Goal: Transaction & Acquisition: Purchase product/service

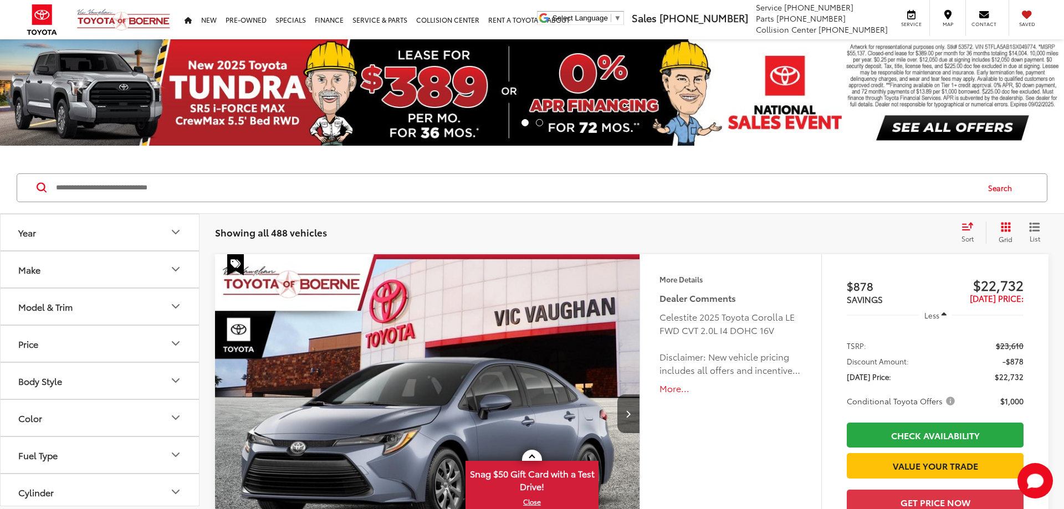
click at [46, 236] on button "Year" at bounding box center [101, 232] width 200 height 36
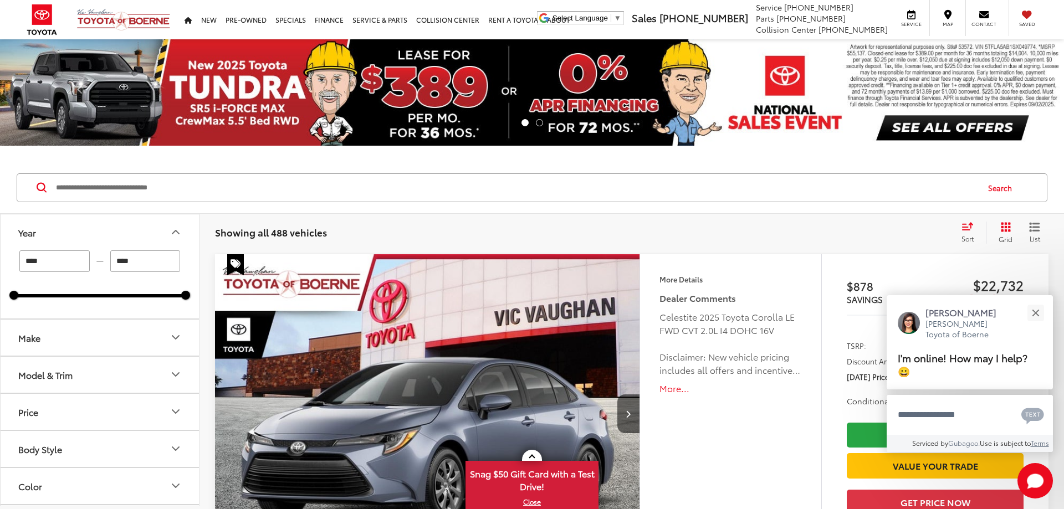
click at [64, 264] on input "****" at bounding box center [54, 262] width 70 height 22
type input "****"
click at [88, 325] on button "Make" at bounding box center [101, 338] width 200 height 36
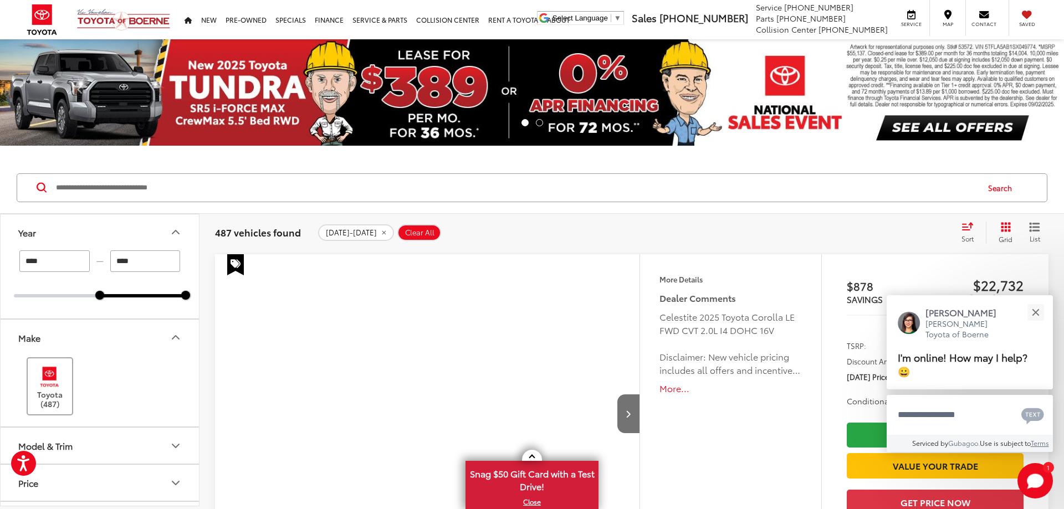
click at [65, 389] on label "Toyota (487)" at bounding box center [50, 386] width 45 height 45
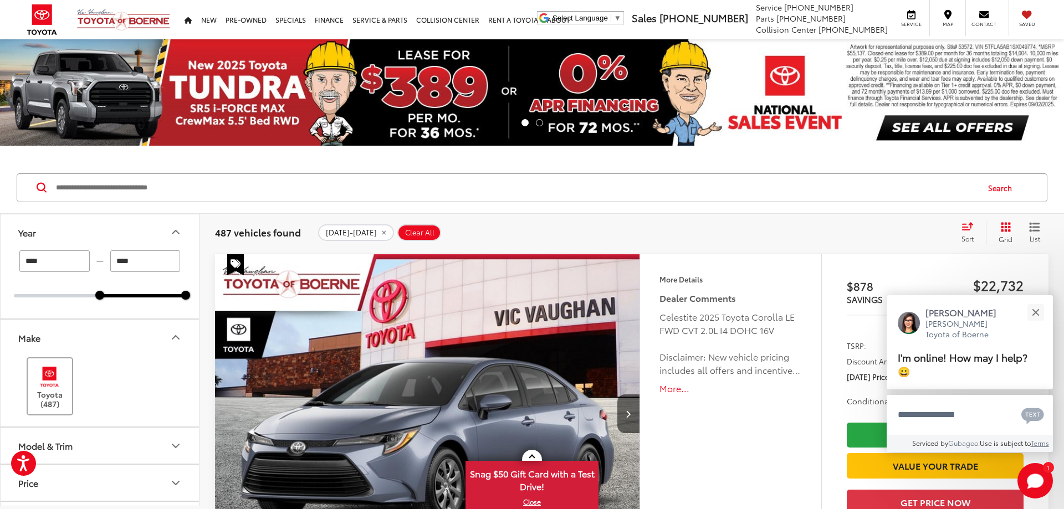
click at [62, 401] on label "Toyota (487)" at bounding box center [50, 386] width 45 height 45
click at [88, 441] on button "Model & Trim" at bounding box center [101, 446] width 200 height 36
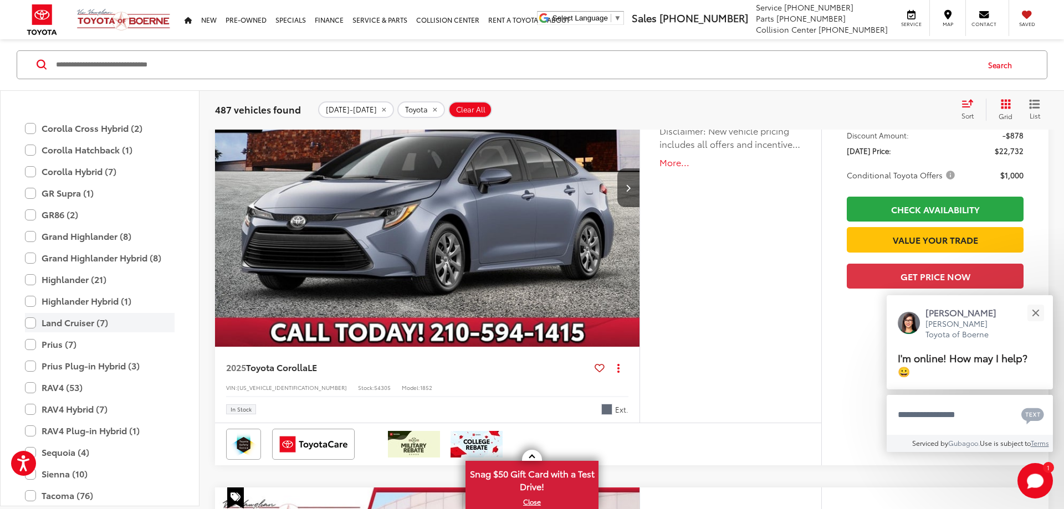
scroll to position [392, 0]
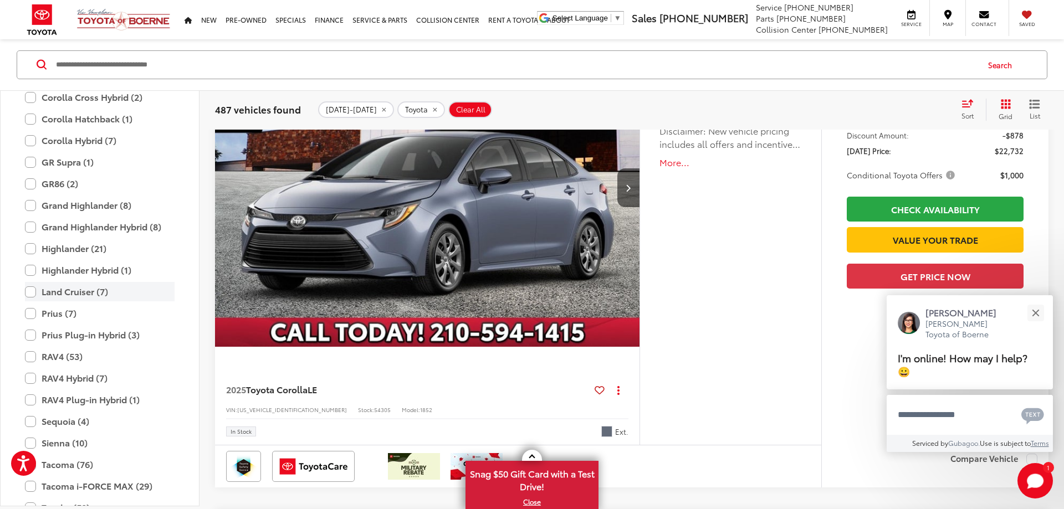
click at [35, 293] on label "Land Cruiser (7)" at bounding box center [100, 291] width 150 height 19
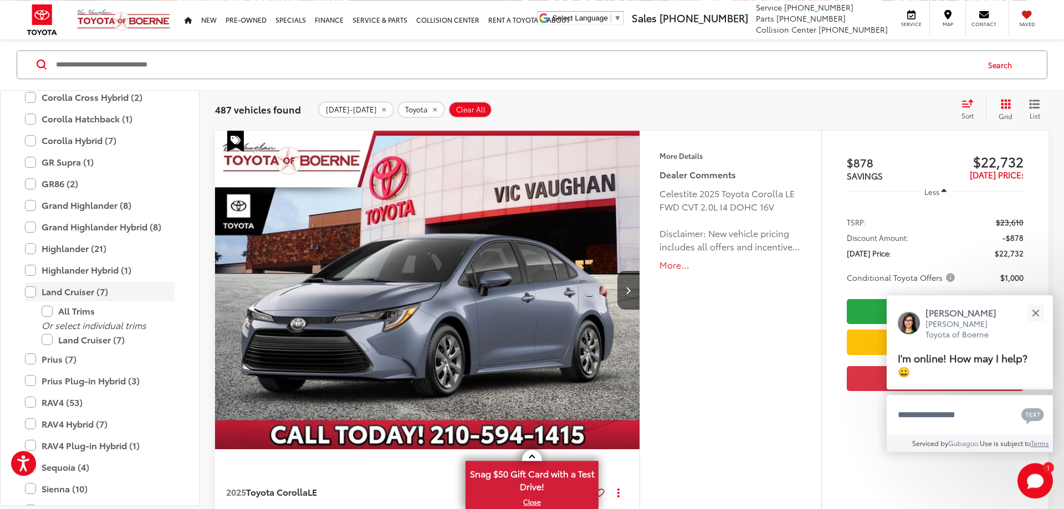
scroll to position [123, 0]
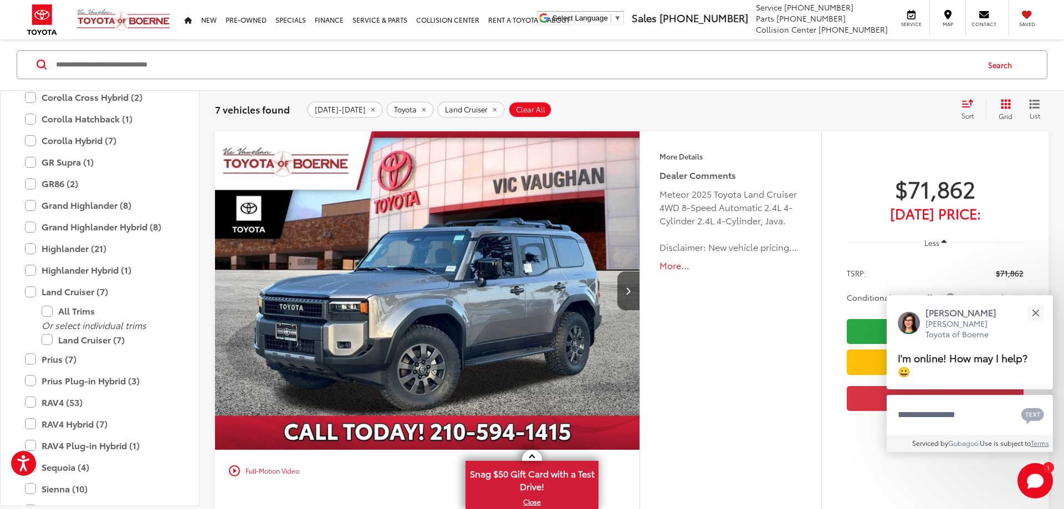
click at [961, 108] on div "Sort" at bounding box center [971, 110] width 30 height 22
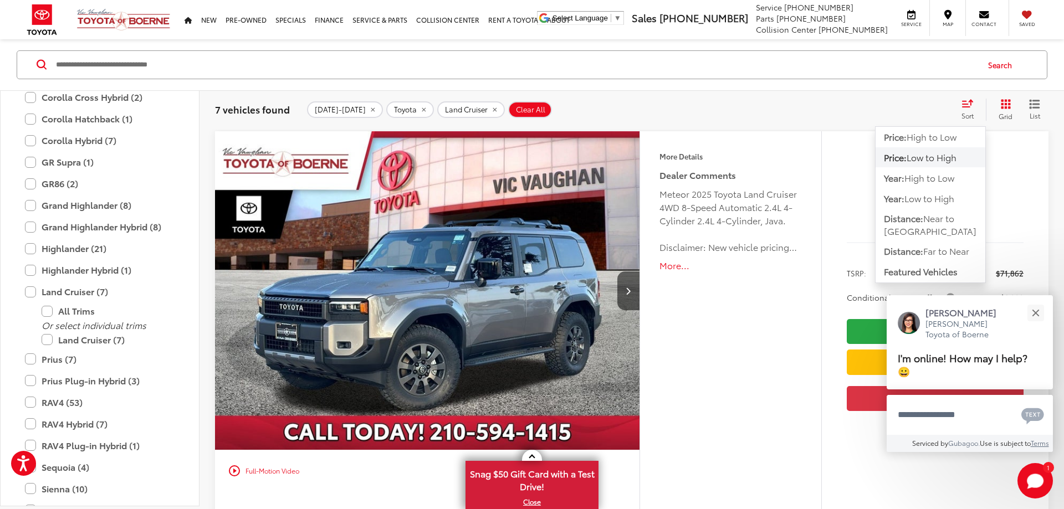
click at [934, 160] on span "Low to High" at bounding box center [932, 157] width 50 height 13
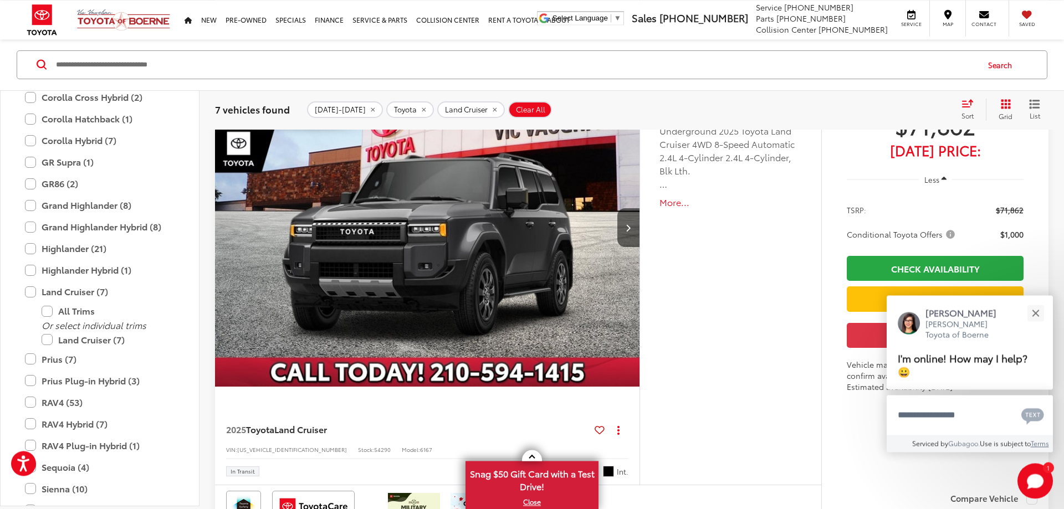
scroll to position [632, 0]
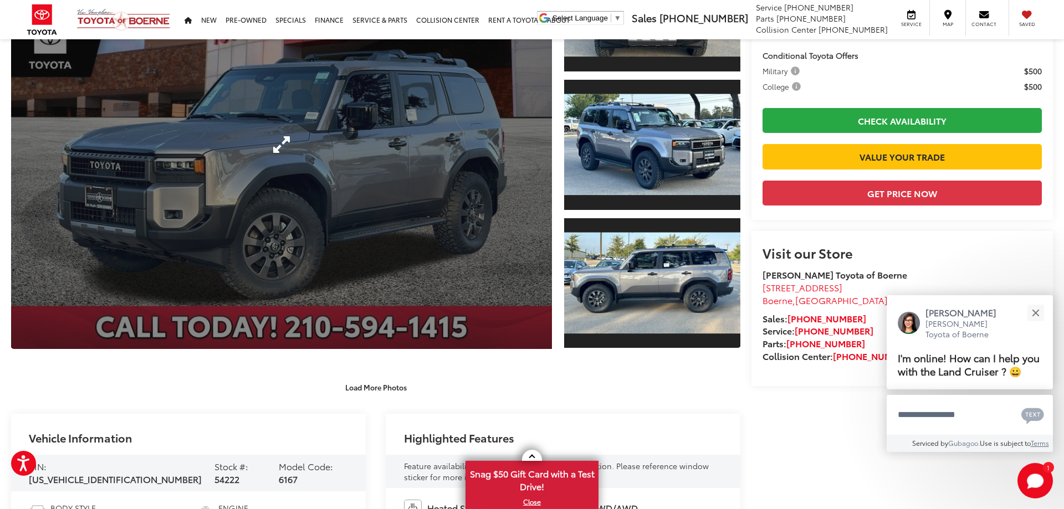
scroll to position [57, 0]
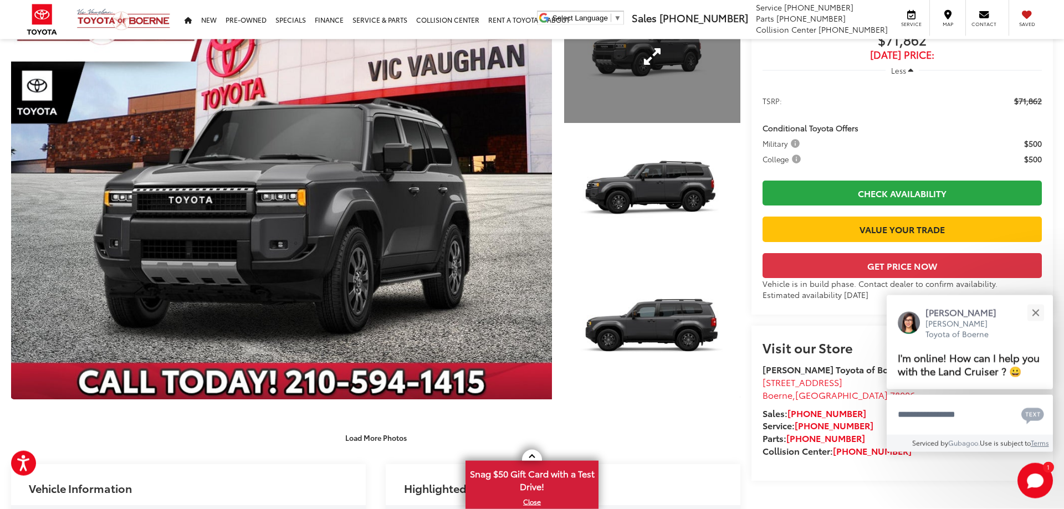
scroll to position [170, 0]
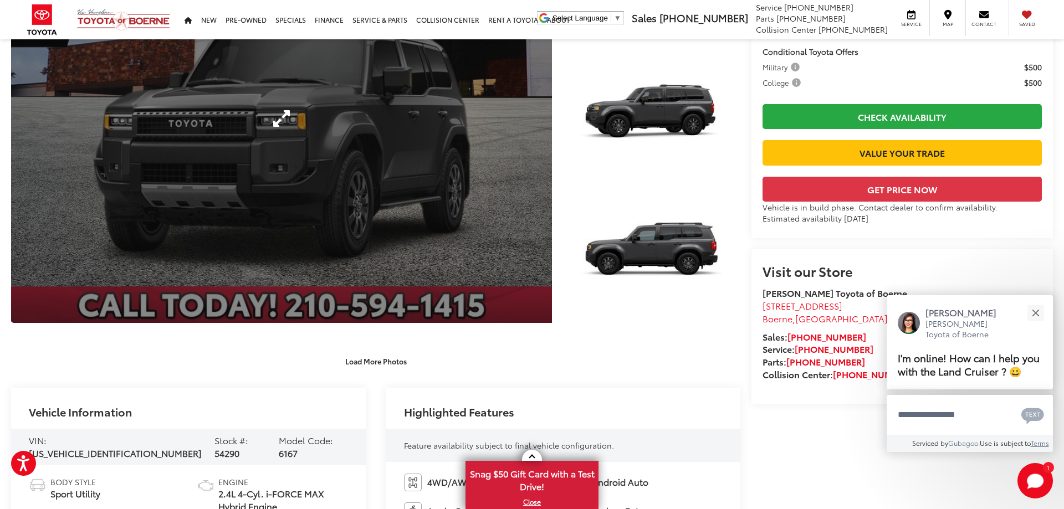
click at [431, 130] on link "Expand Photo 0" at bounding box center [281, 118] width 541 height 409
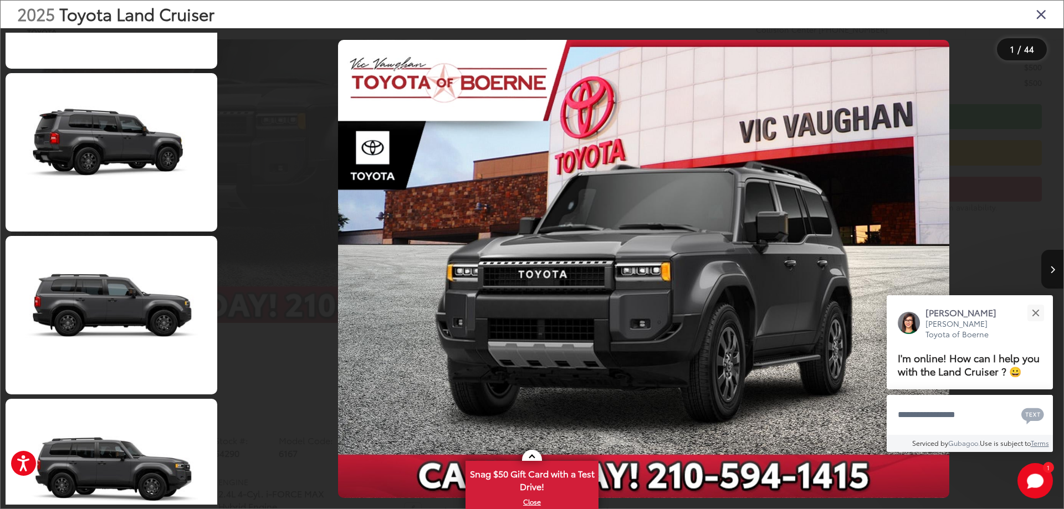
scroll to position [1995, 0]
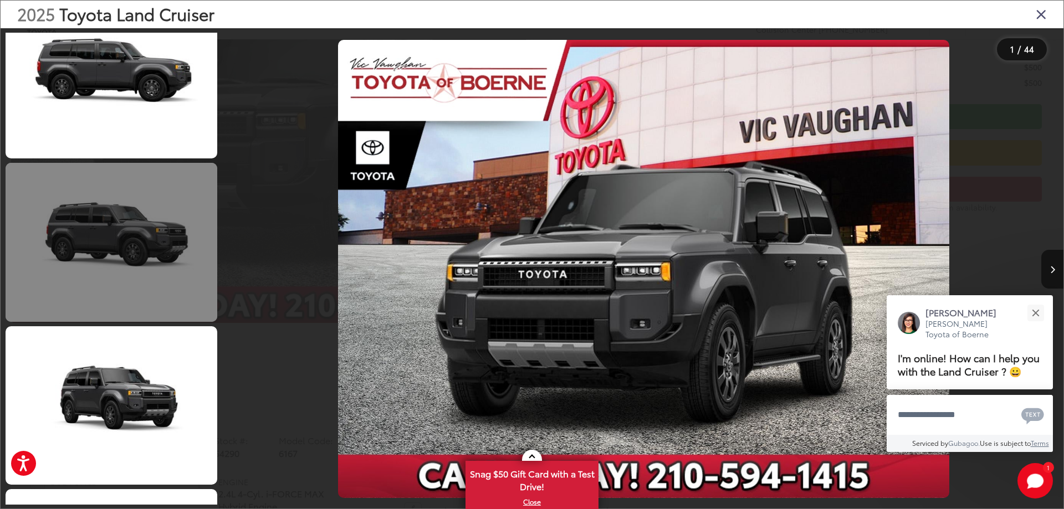
click at [160, 267] on link at bounding box center [112, 242] width 212 height 159
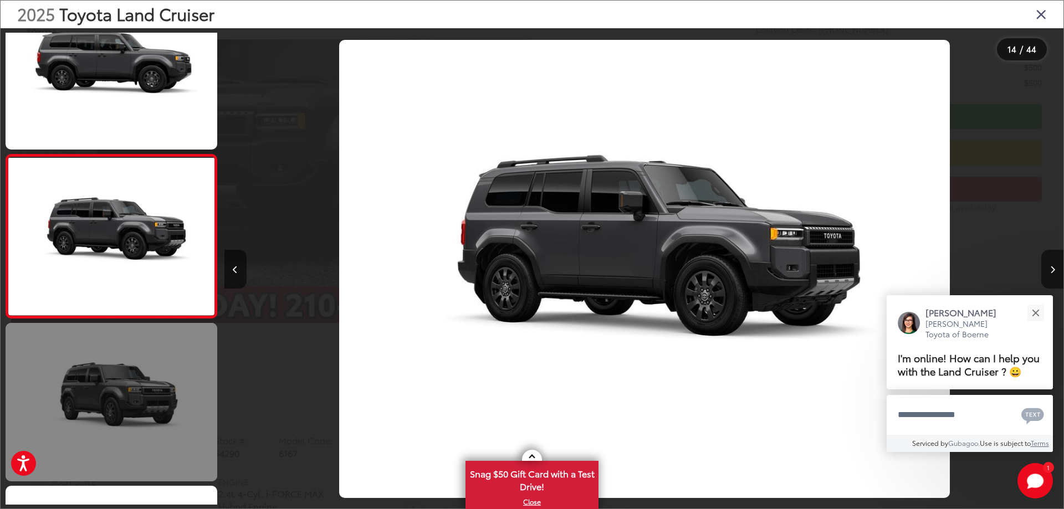
scroll to position [0, 10911]
click at [133, 395] on link at bounding box center [112, 402] width 212 height 159
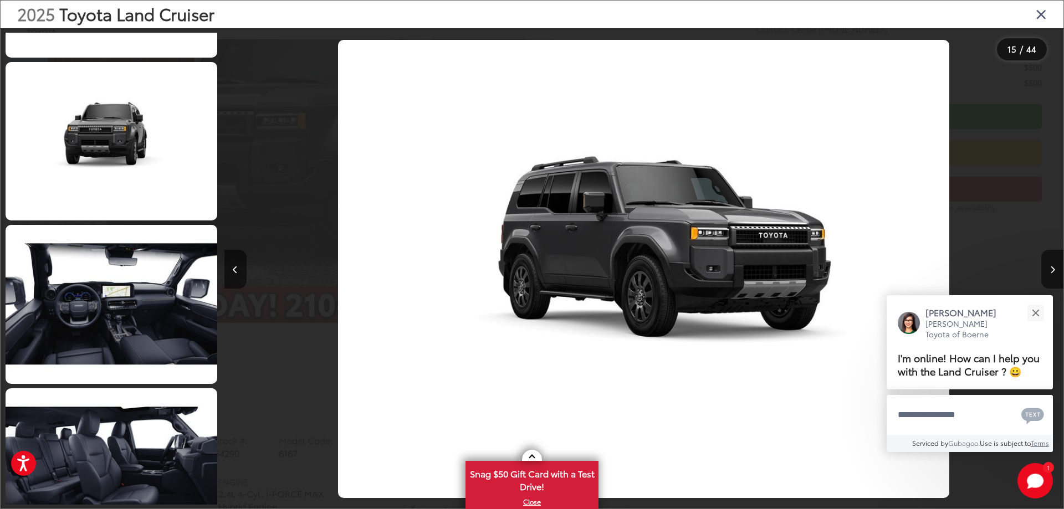
scroll to position [2893, 0]
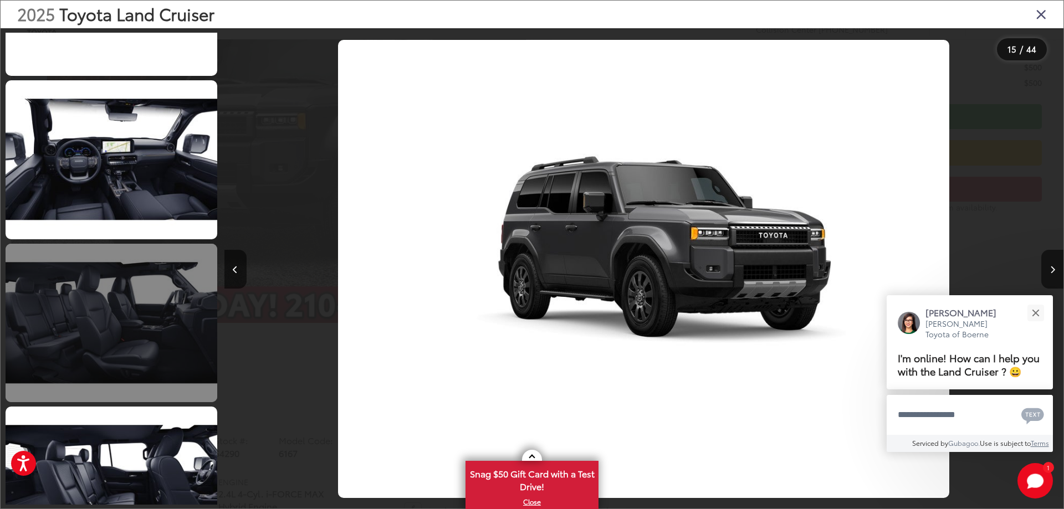
click at [137, 311] on link at bounding box center [112, 323] width 212 height 159
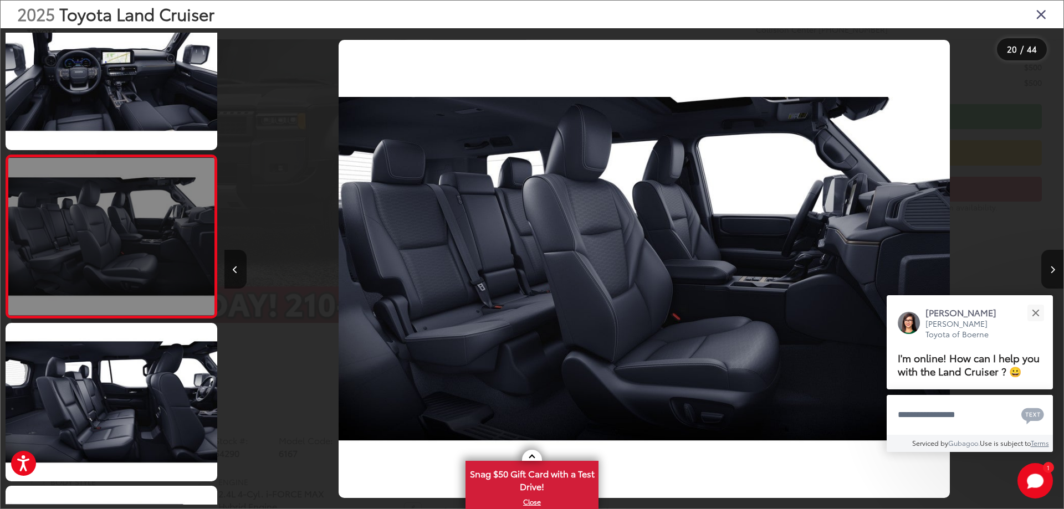
scroll to position [0, 15947]
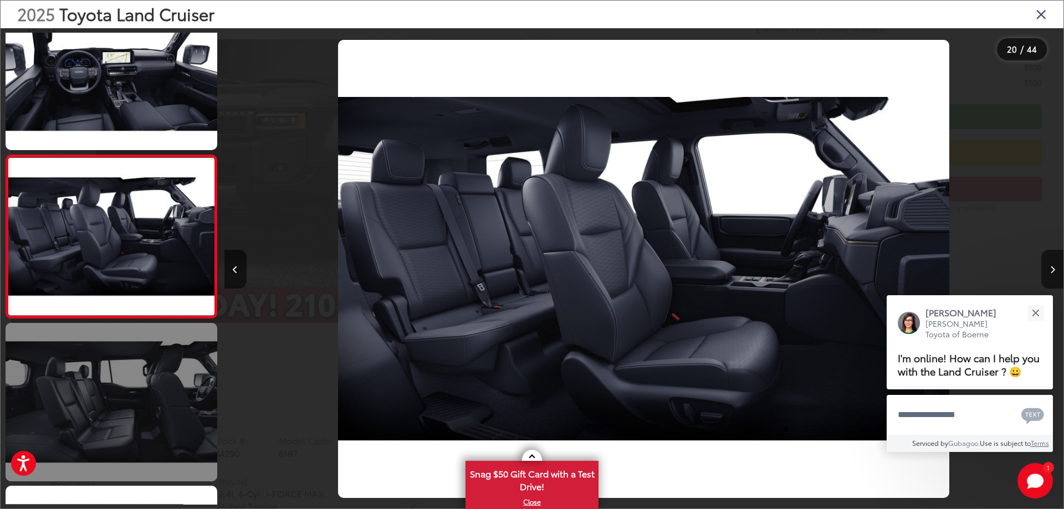
click at [152, 392] on link at bounding box center [112, 402] width 212 height 159
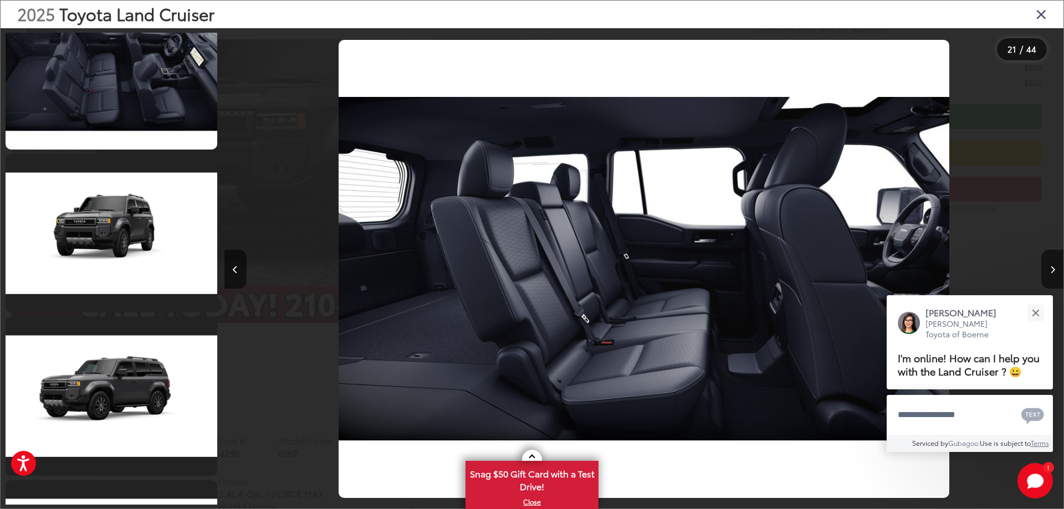
scroll to position [0, 0]
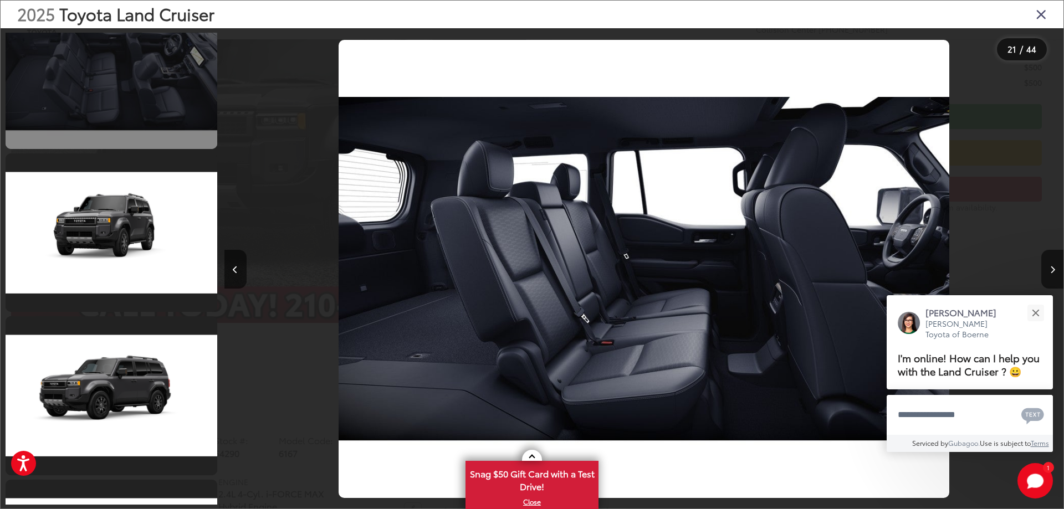
click at [193, 88] on link at bounding box center [112, 70] width 212 height 159
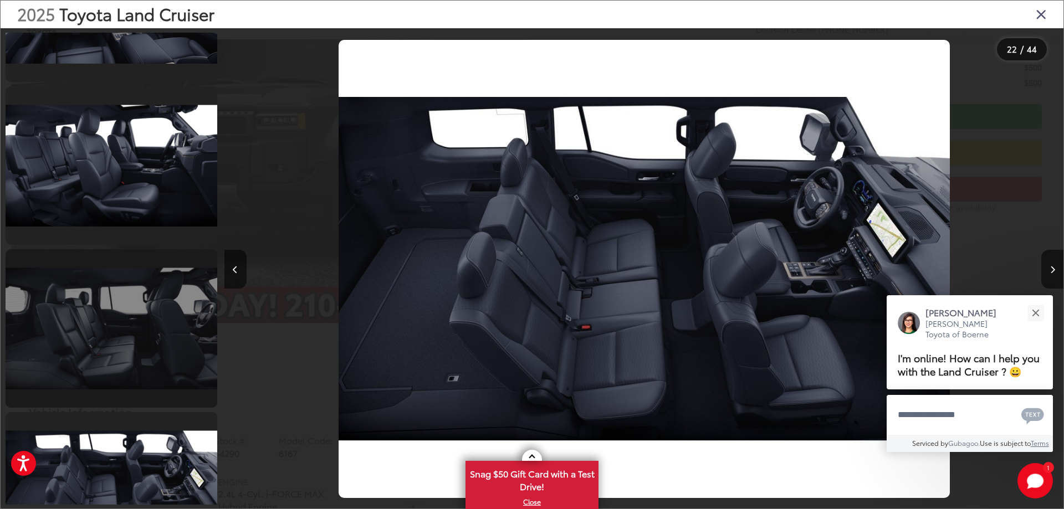
click at [171, 389] on link at bounding box center [112, 328] width 212 height 159
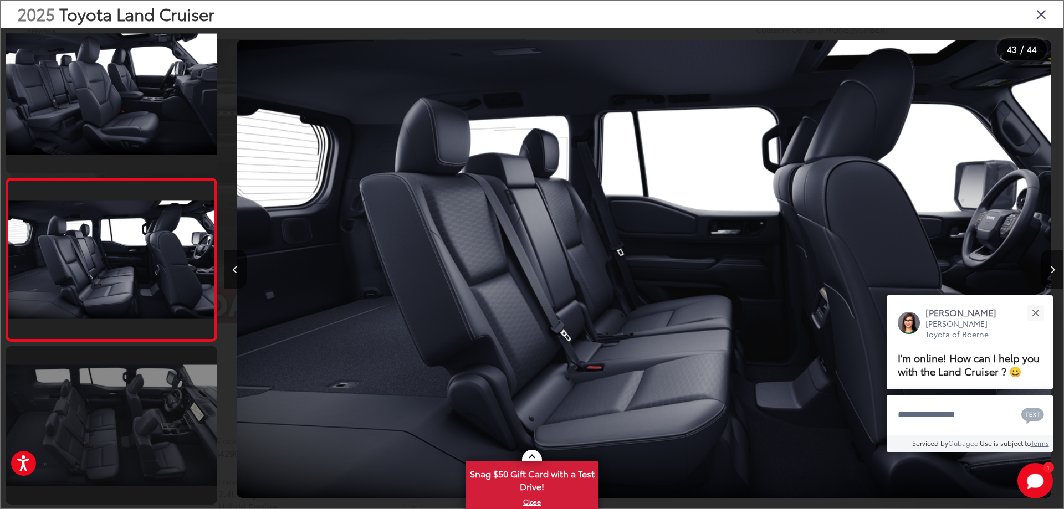
click at [170, 422] on link at bounding box center [112, 425] width 212 height 159
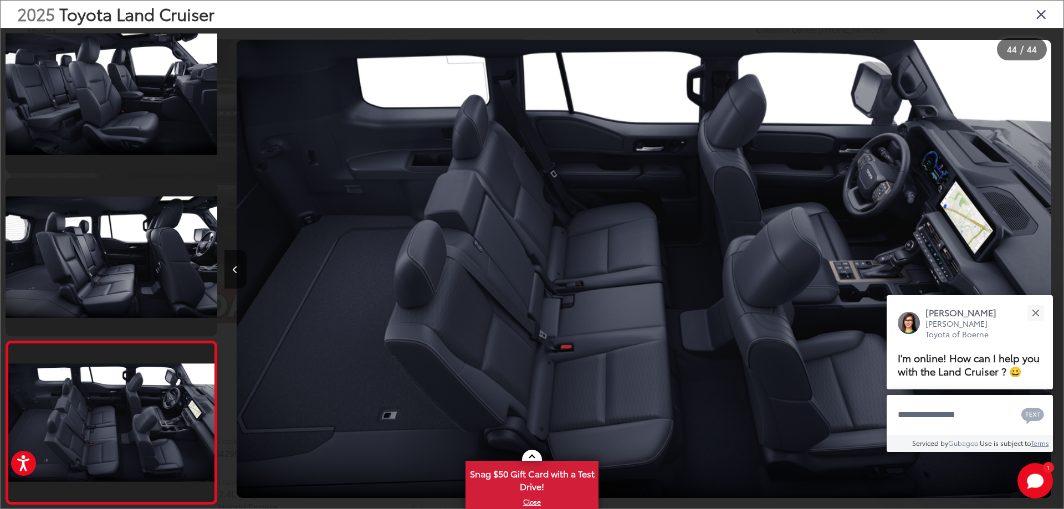
click at [1044, 14] on icon "Close gallery" at bounding box center [1041, 14] width 11 height 14
